Goal: Information Seeking & Learning: Learn about a topic

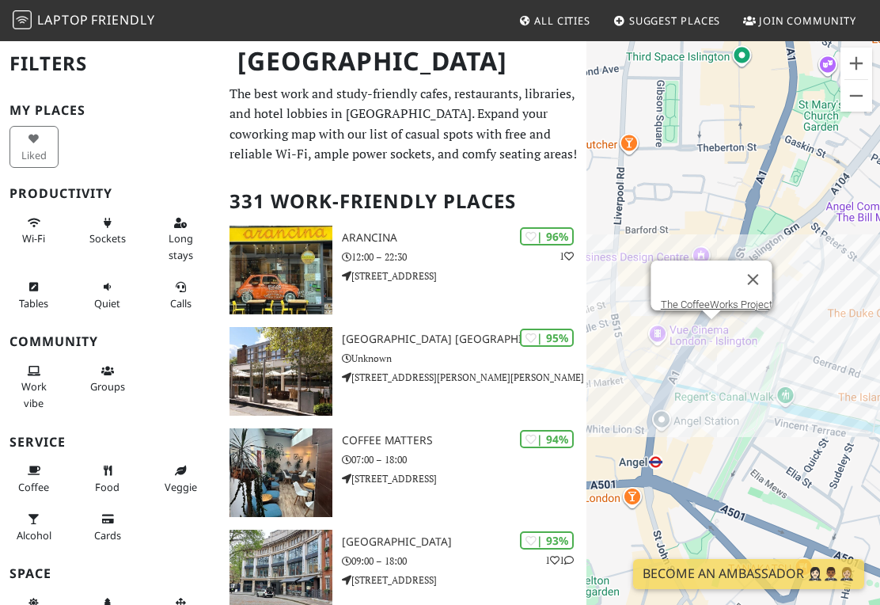
click at [765, 261] on button "Close" at bounding box center [753, 279] width 38 height 38
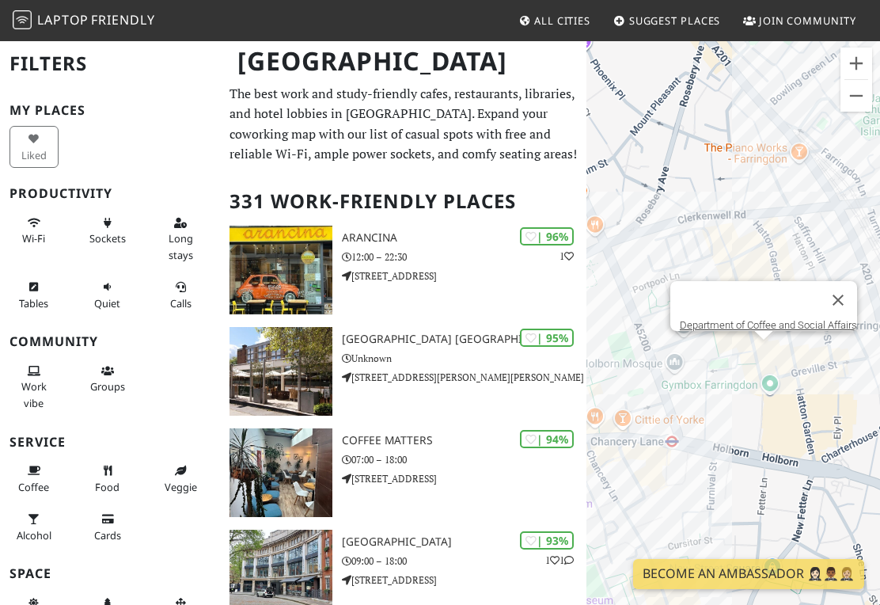
click at [694, 319] on link "Department of Coffee and Social Affairs" at bounding box center [768, 325] width 177 height 12
click at [736, 319] on link "Department of Coffee and Social Affairs" at bounding box center [768, 325] width 177 height 12
click at [741, 319] on link "Department of Coffee and Social Affairs" at bounding box center [768, 325] width 177 height 12
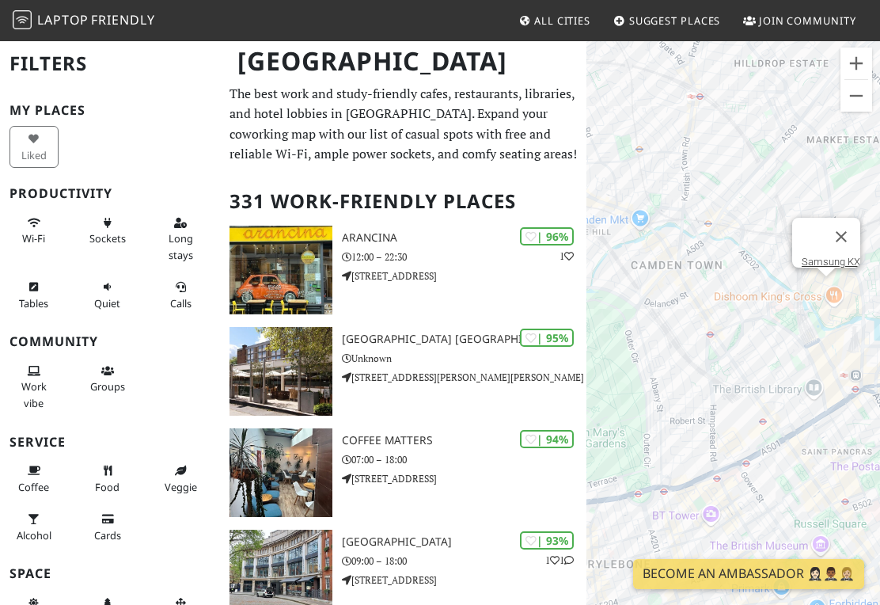
click at [817, 256] on link "Samsung KX" at bounding box center [831, 262] width 59 height 12
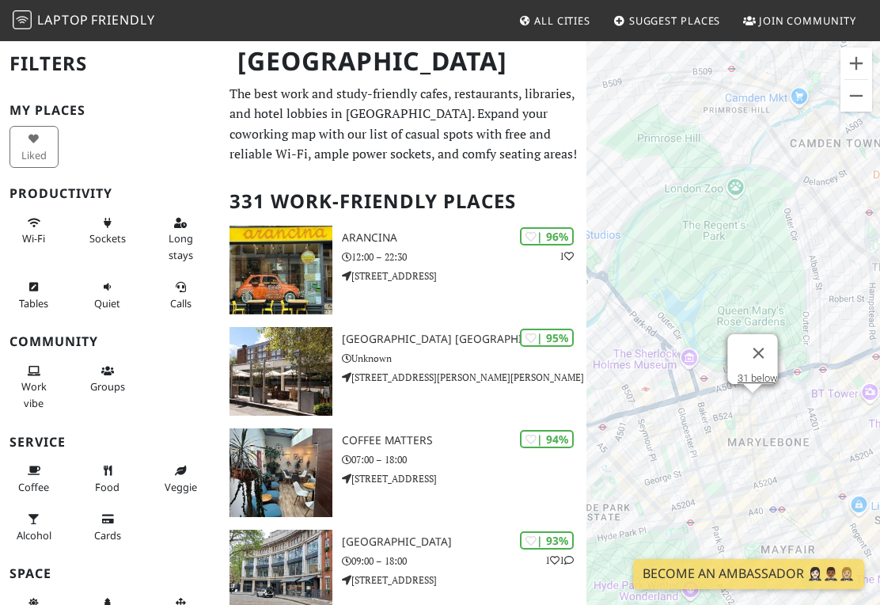
click at [737, 372] on link "31 below" at bounding box center [757, 378] width 40 height 12
click at [738, 372] on link "31 below" at bounding box center [757, 378] width 40 height 12
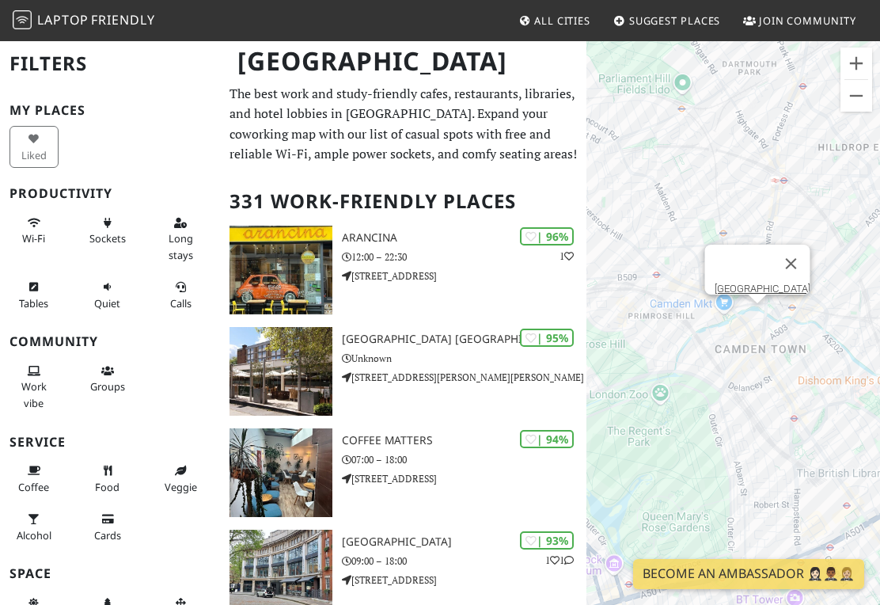
click at [743, 283] on link "Camden town Market" at bounding box center [762, 289] width 96 height 12
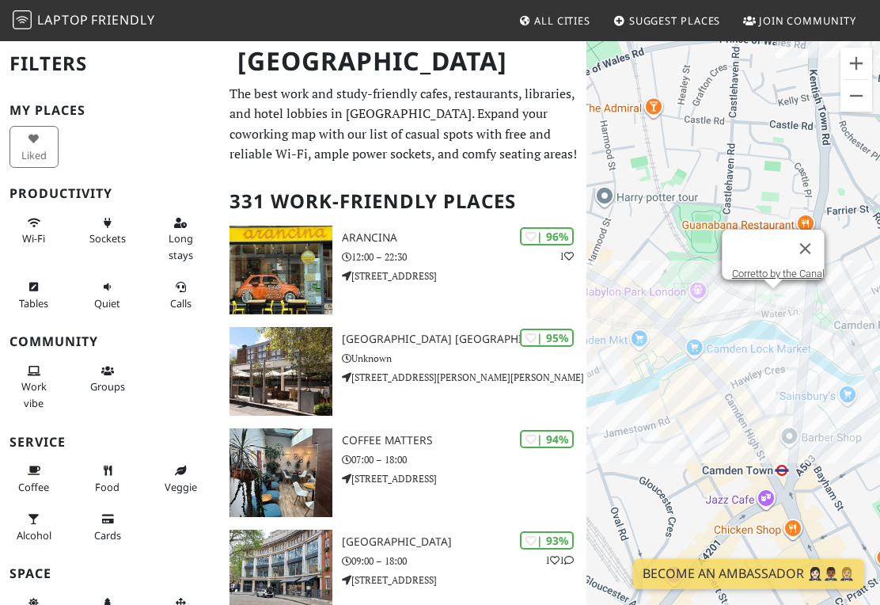
click at [734, 268] on link "Corretto by the Canal" at bounding box center [777, 274] width 93 height 12
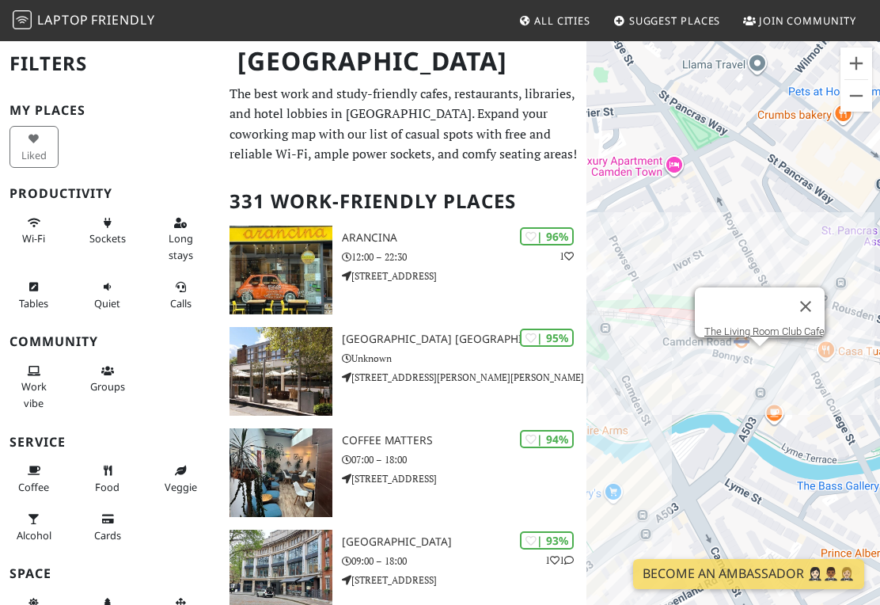
click at [728, 326] on link "The Living Room Club Cafe" at bounding box center [764, 331] width 120 height 12
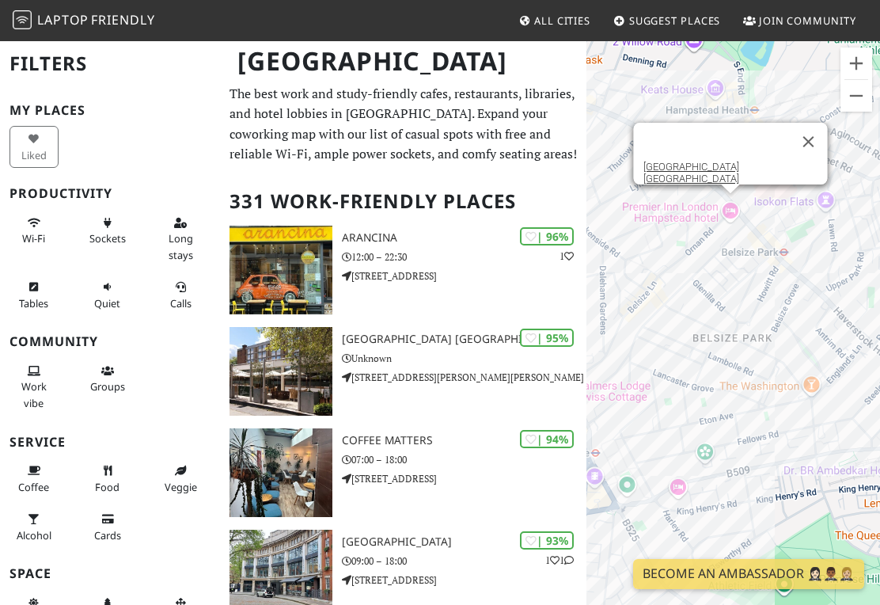
click at [651, 156] on div at bounding box center [716, 142] width 146 height 38
click at [651, 155] on div at bounding box center [716, 142] width 146 height 38
click at [666, 165] on link "Premier Inn London Hampstead hotel" at bounding box center [691, 173] width 96 height 24
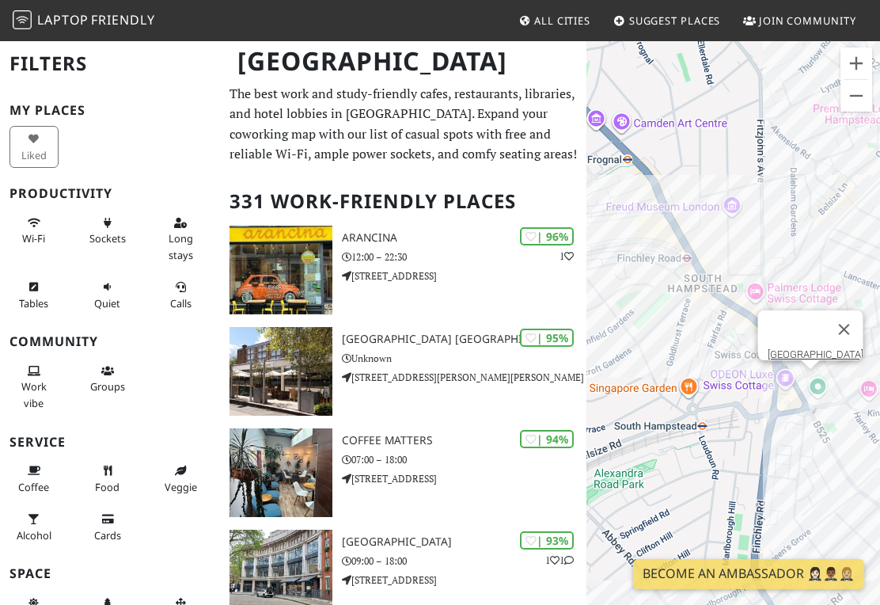
click at [787, 350] on link "Swiss Cottage Library" at bounding box center [815, 354] width 96 height 12
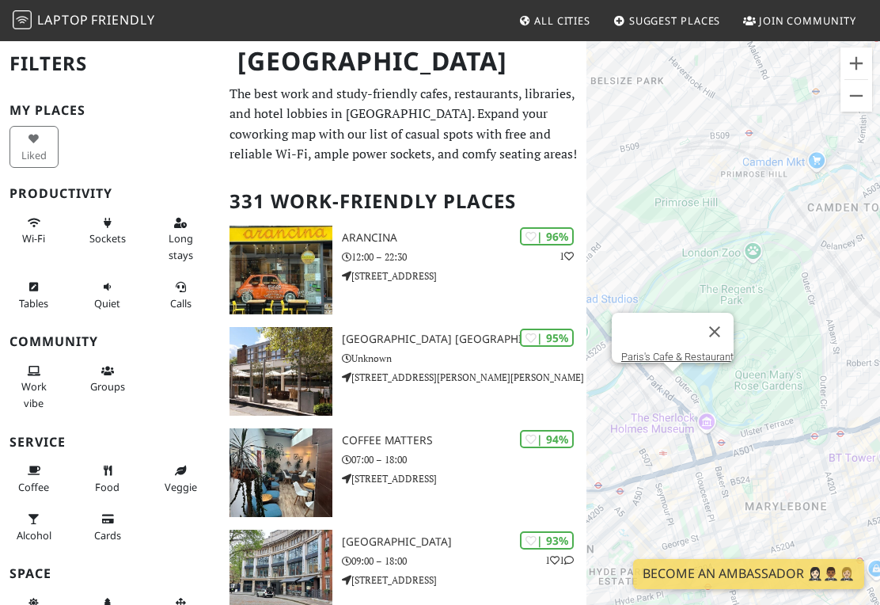
click at [648, 351] on link "Paris's Cafe & Restaurant" at bounding box center [677, 357] width 112 height 12
click at [649, 351] on link "Paris's Cafe & Restaurant" at bounding box center [677, 357] width 112 height 12
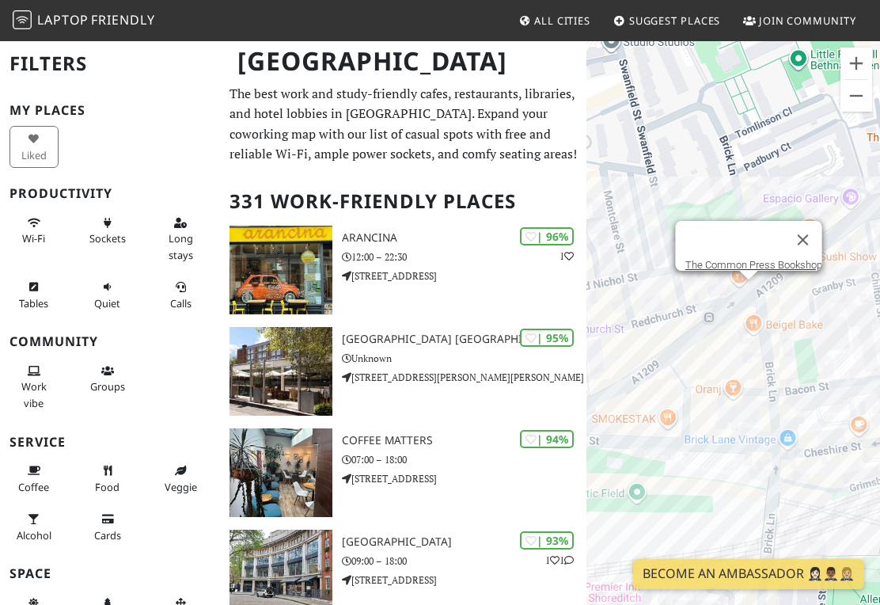
click at [712, 260] on link "The Common Press Bookshop" at bounding box center [753, 265] width 137 height 12
click at [710, 259] on link "The Common Press Bookshop" at bounding box center [753, 265] width 137 height 12
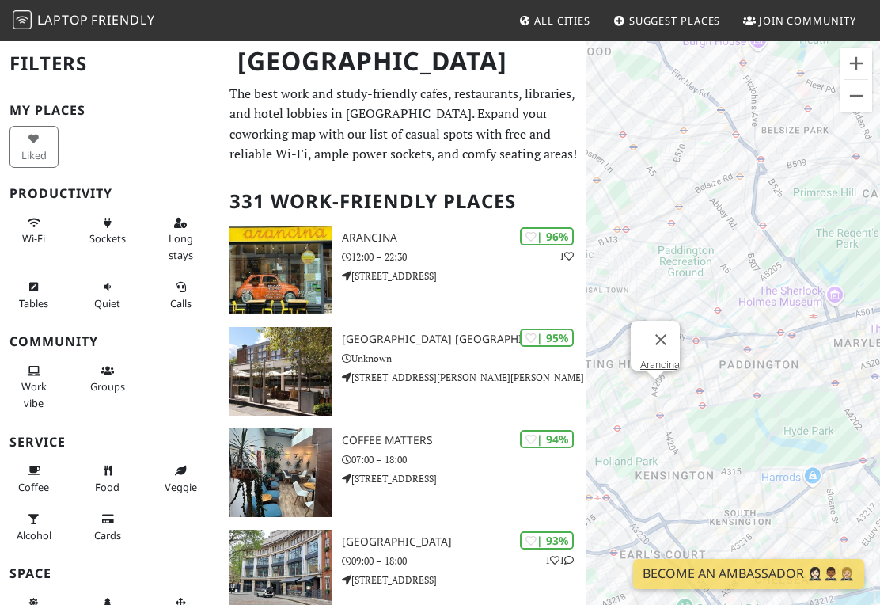
click at [657, 360] on div "To navigate, press the arrow keys. The Common Press Bookshop Arancina" at bounding box center [734, 342] width 294 height 605
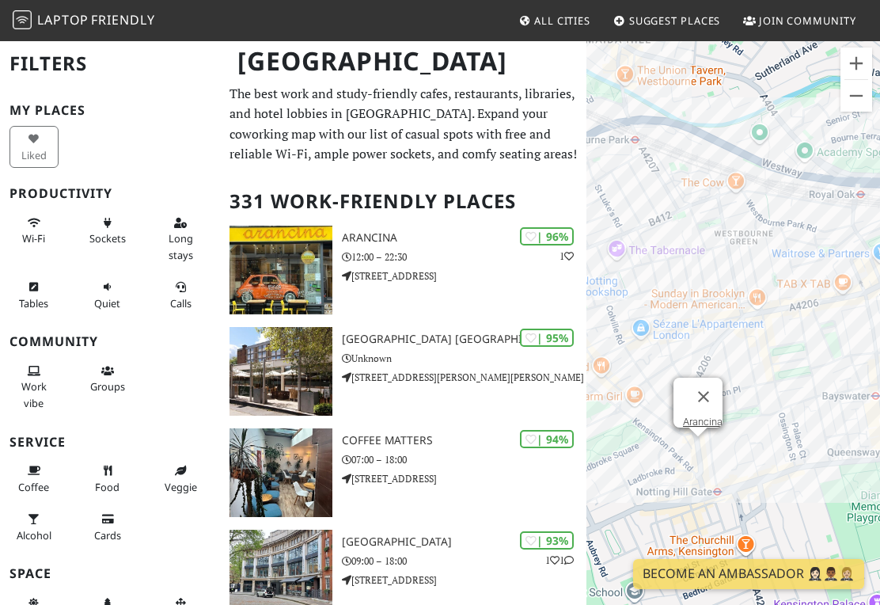
click at [687, 416] on link "Arancina" at bounding box center [703, 422] width 40 height 12
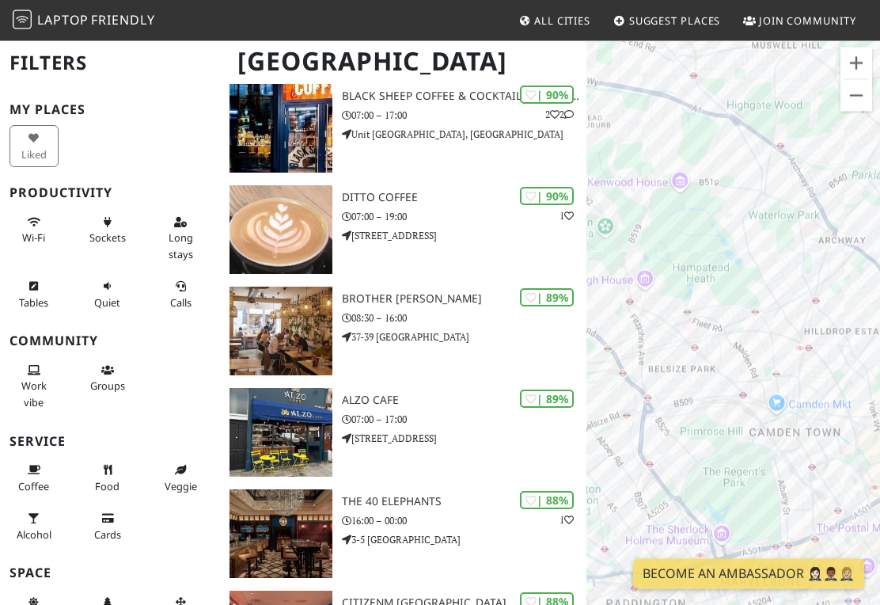
scroll to position [952, 0]
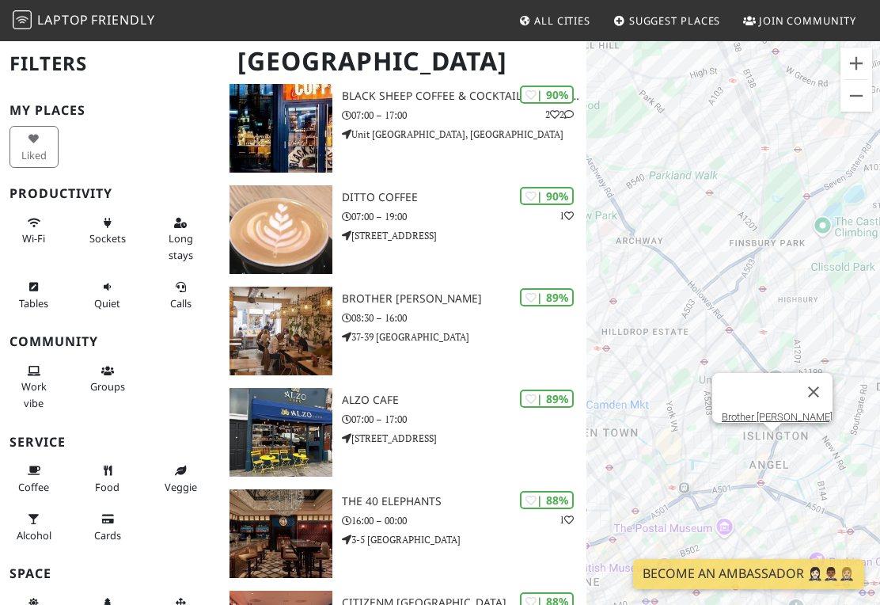
click at [440, 298] on h3 "Brother Marcus Angel" at bounding box center [464, 298] width 245 height 13
click at [764, 419] on div "To navigate, press the arrow keys. Arancina Brother Marcus Angel" at bounding box center [734, 342] width 294 height 605
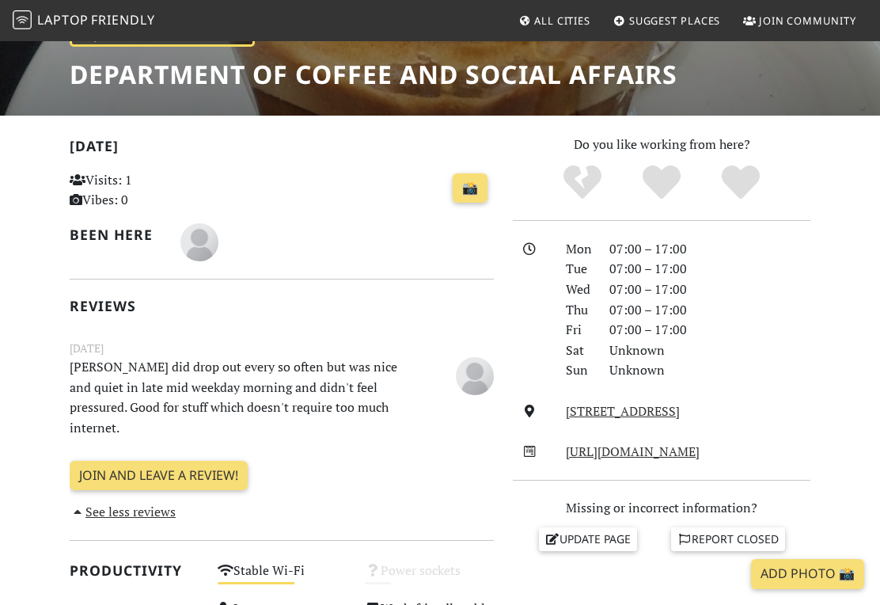
scroll to position [253, 0]
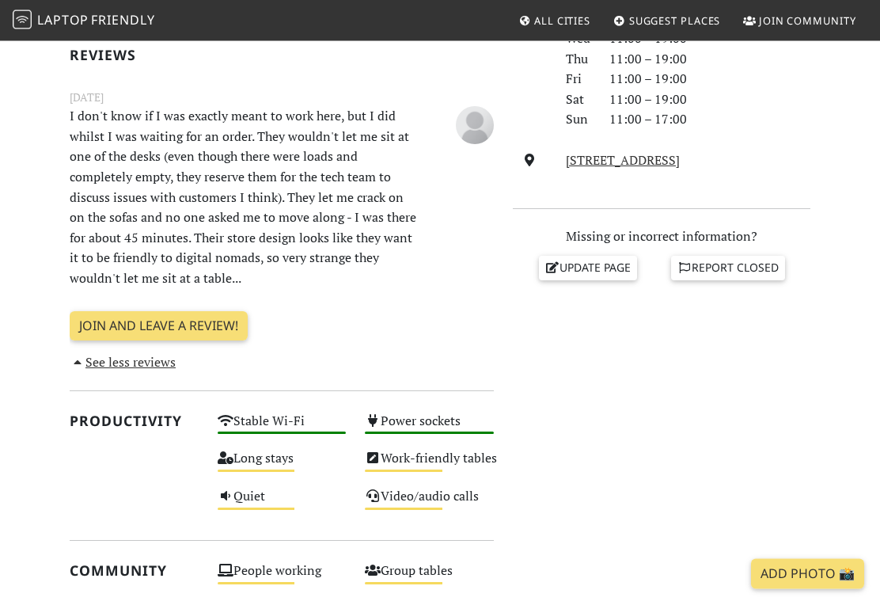
scroll to position [477, 0]
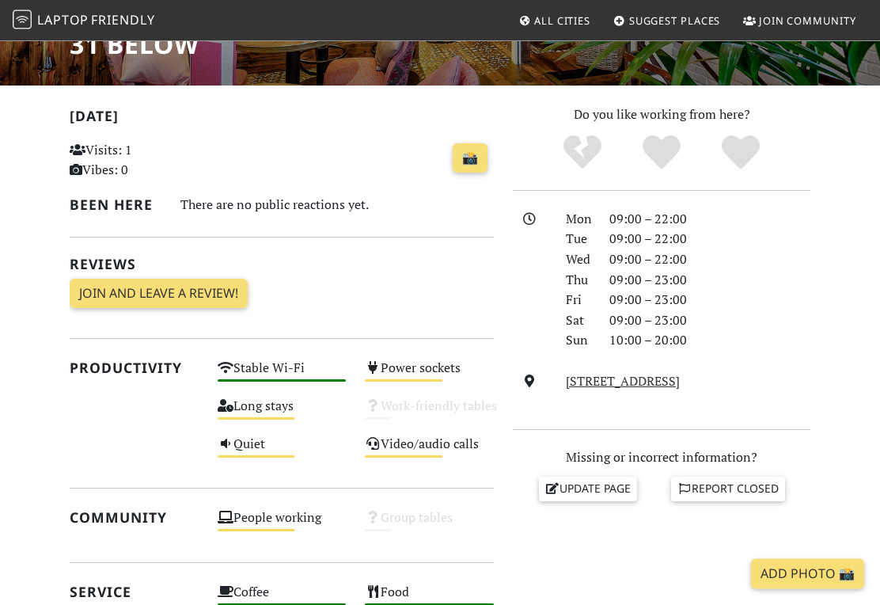
scroll to position [162, 0]
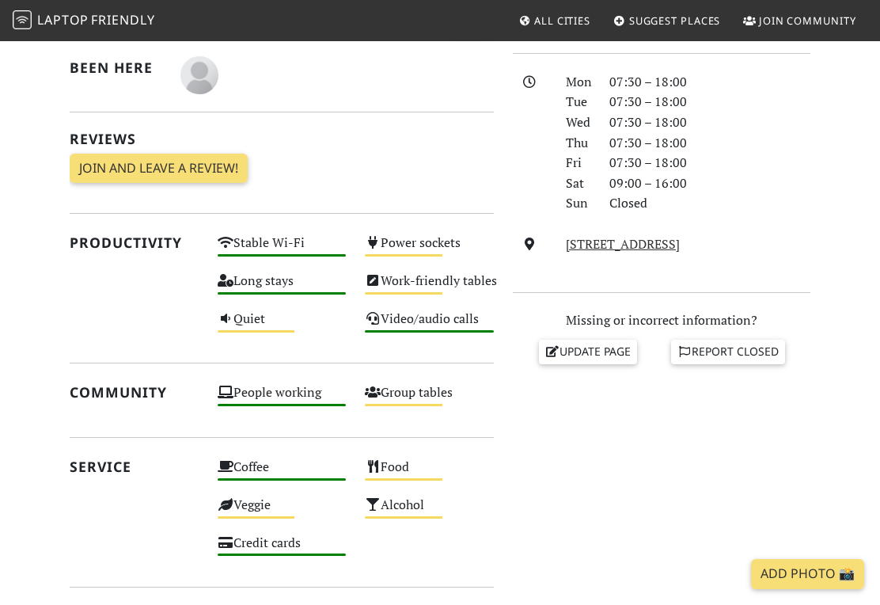
scroll to position [404, 0]
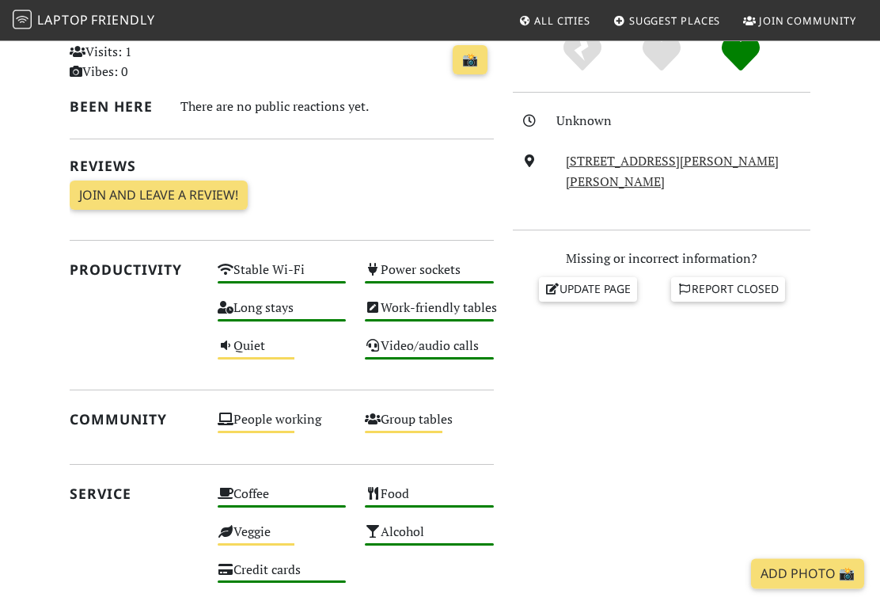
scroll to position [342, 0]
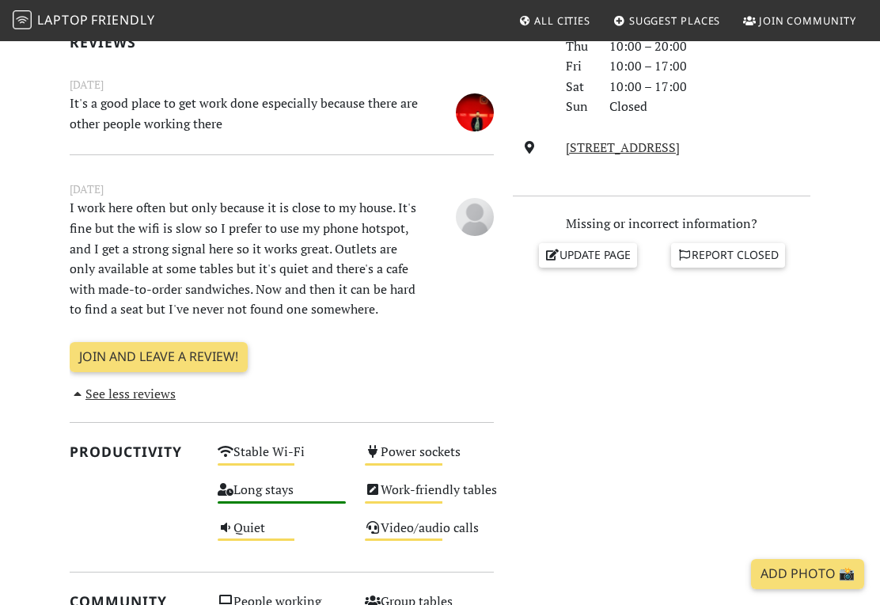
scroll to position [473, 0]
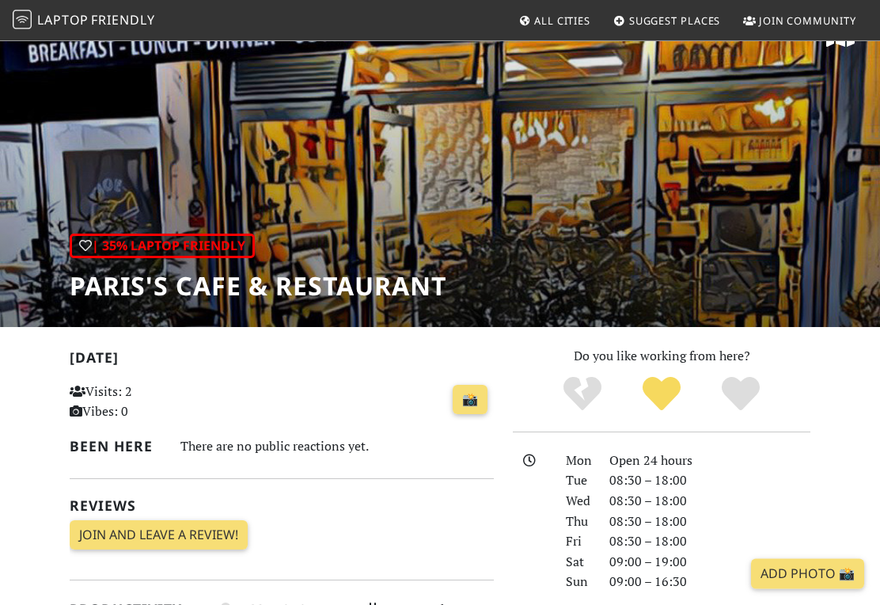
scroll to position [9, 0]
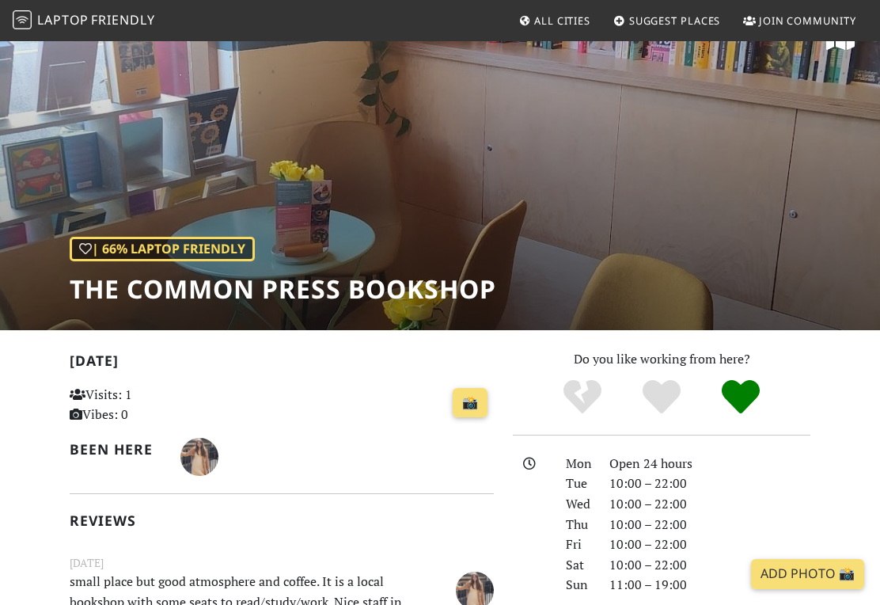
scroll to position [23, 0]
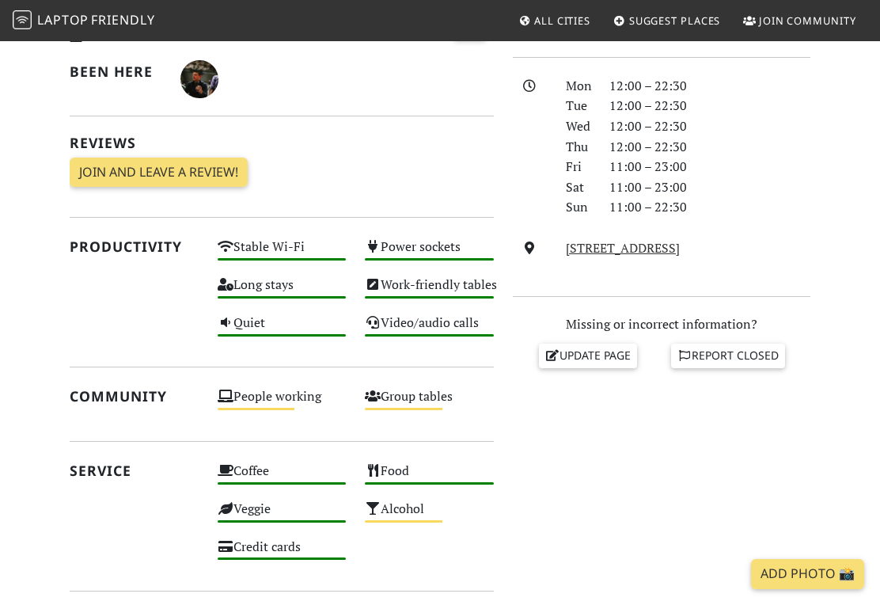
scroll to position [373, 0]
